Goal: Task Accomplishment & Management: Manage account settings

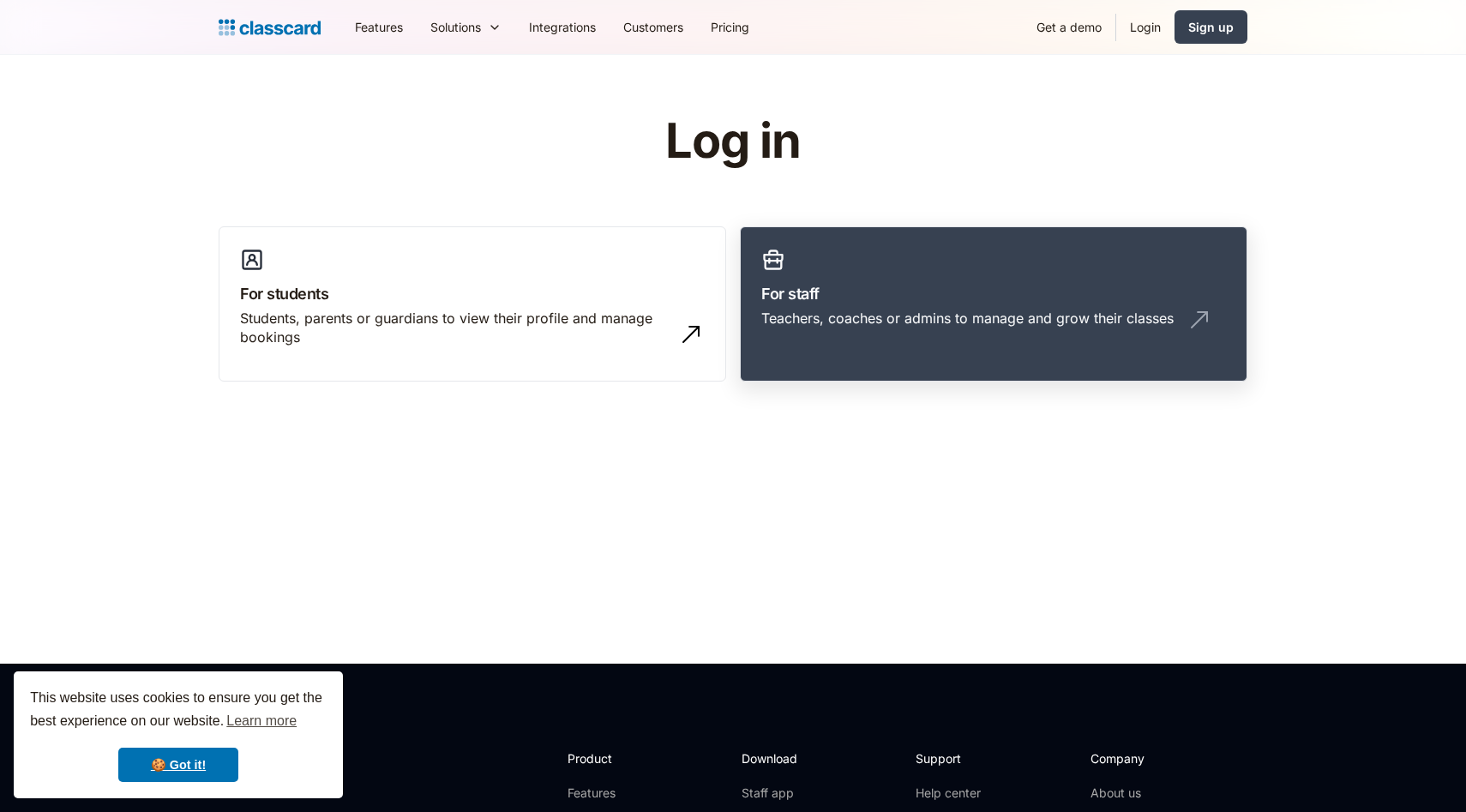
click at [875, 297] on h3 "For staff" at bounding box center [994, 293] width 464 height 23
click at [892, 237] on link "For staff Teachers, coaches or admins to manage and grow their classes" at bounding box center [994, 304] width 507 height 156
click at [903, 325] on div "Teachers, coaches or admins to manage and grow their classes" at bounding box center [968, 318] width 412 height 18
